Goal: Check status

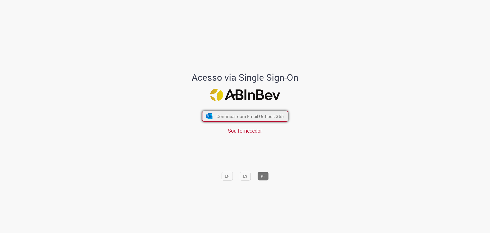
click at [234, 117] on span "Continuar com Email Outlook 365" at bounding box center [249, 116] width 67 height 6
click at [239, 114] on span "Continuar com Email Outlook 365" at bounding box center [249, 116] width 67 height 6
click at [244, 115] on span "Continuar com Email Outlook 365" at bounding box center [249, 116] width 67 height 6
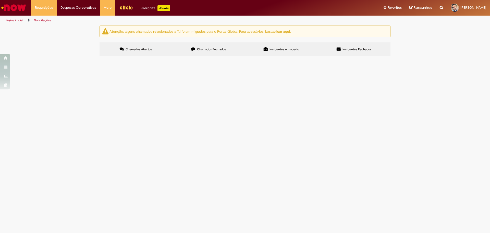
click at [206, 118] on main "Solicitações Atenção: alguns chamados relacionados a T.I foram migrados para o …" at bounding box center [245, 128] width 490 height 207
click at [208, 47] on label "Chamados Fechados" at bounding box center [208, 49] width 73 height 14
click at [0, 0] on span "[DATE] 14:02:37" at bounding box center [0, 0] width 0 height 0
